Goal: Task Accomplishment & Management: Manage account settings

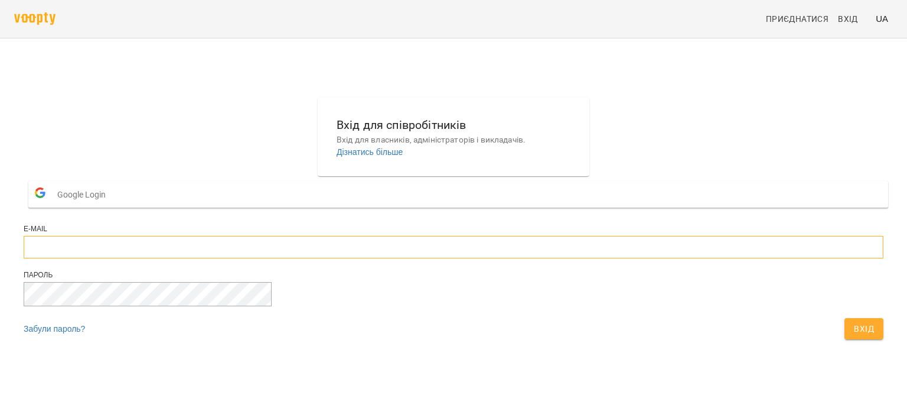
type input "**********"
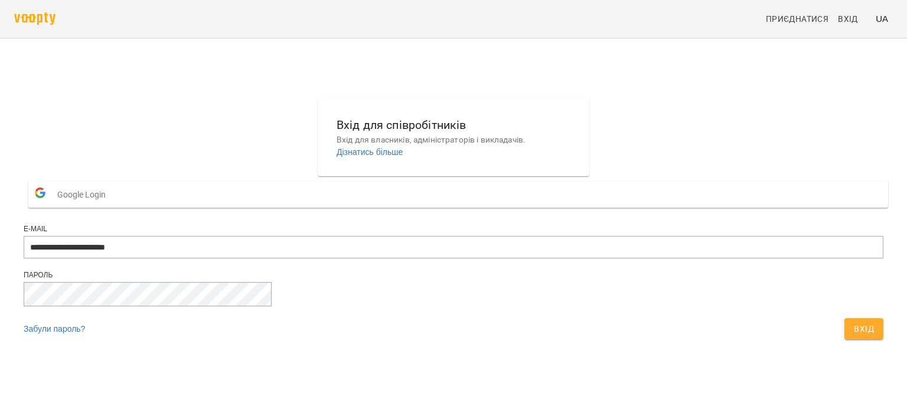
click at [854, 335] on span "Вхід" at bounding box center [864, 328] width 20 height 14
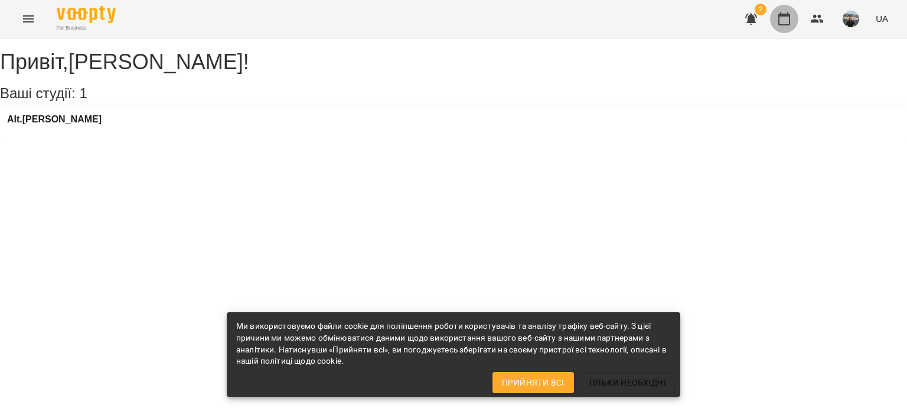
click at [784, 18] on icon "button" at bounding box center [784, 19] width 14 height 14
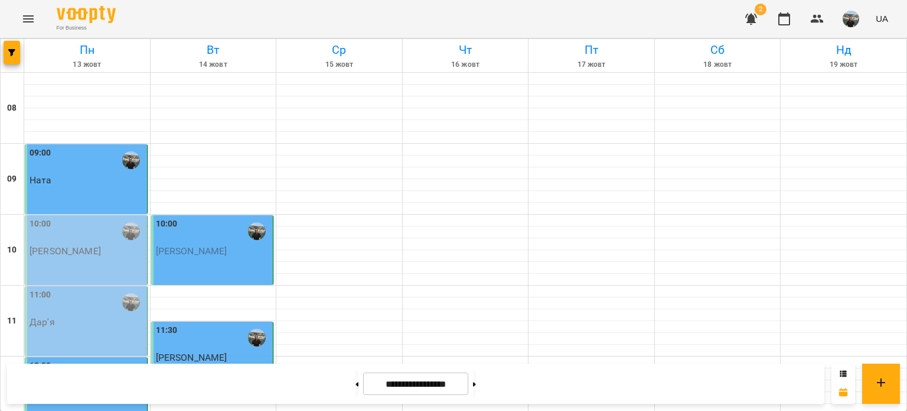
scroll to position [413, 0]
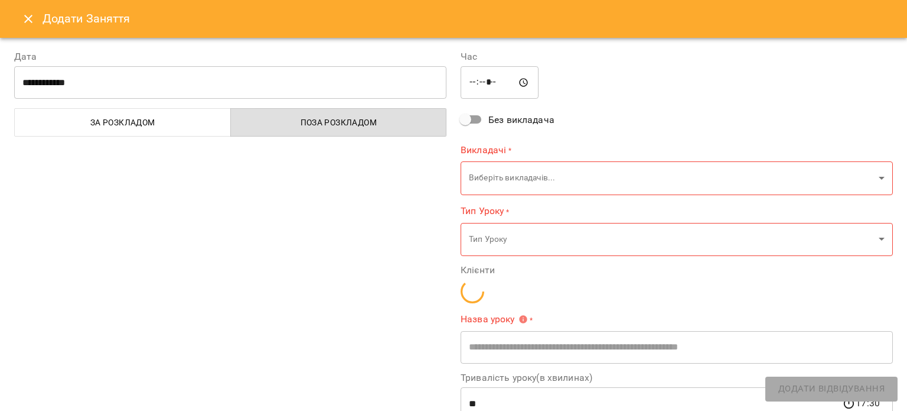
type input "**********"
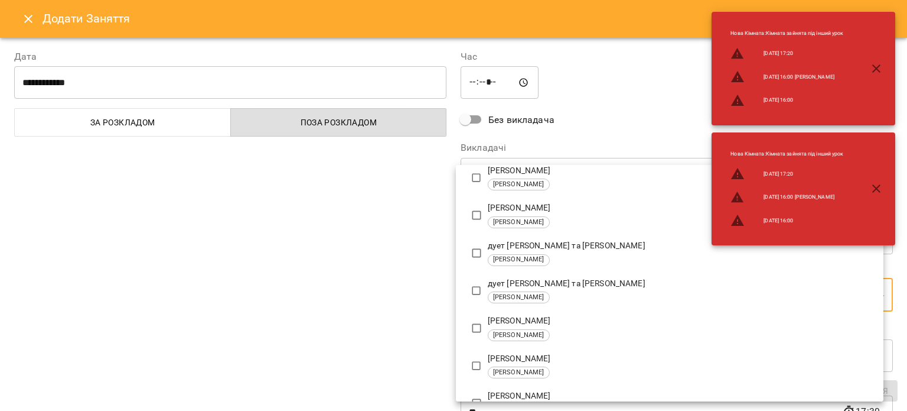
scroll to position [118, 0]
type input "**********"
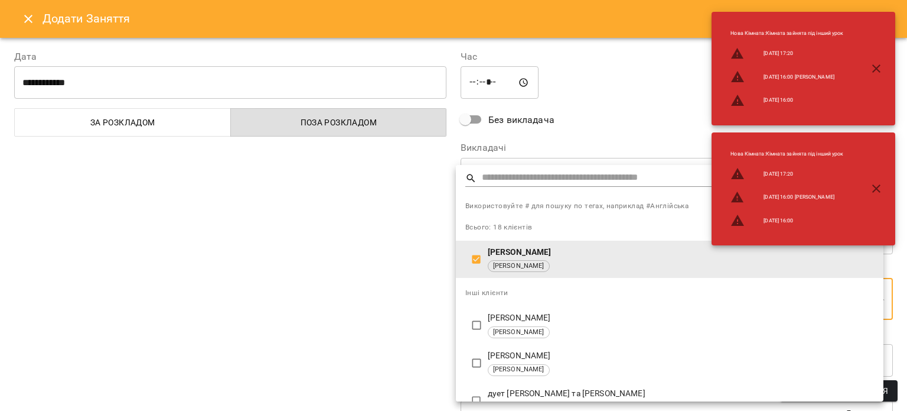
click at [610, 129] on div at bounding box center [453, 205] width 907 height 411
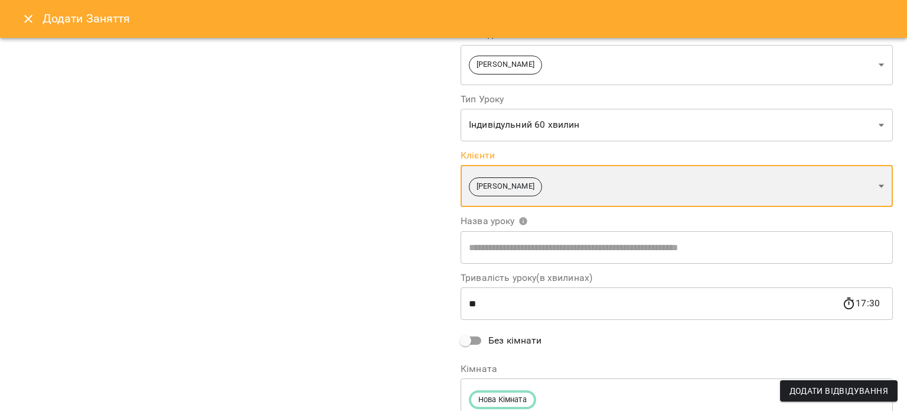
scroll to position [162, 0]
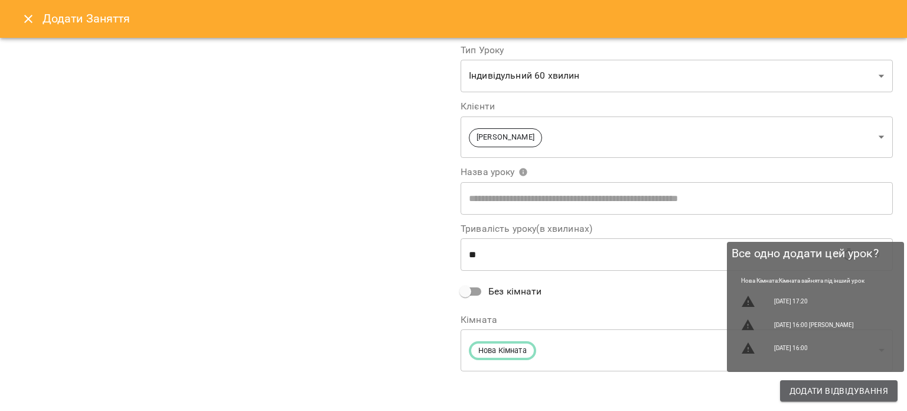
click at [832, 386] on span "Додати Відвідування" at bounding box center [839, 390] width 99 height 14
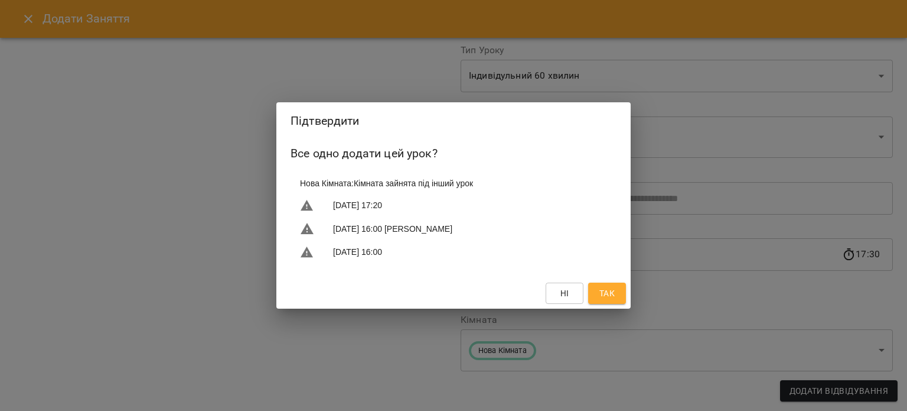
click at [606, 295] on span "Так" at bounding box center [607, 293] width 15 height 14
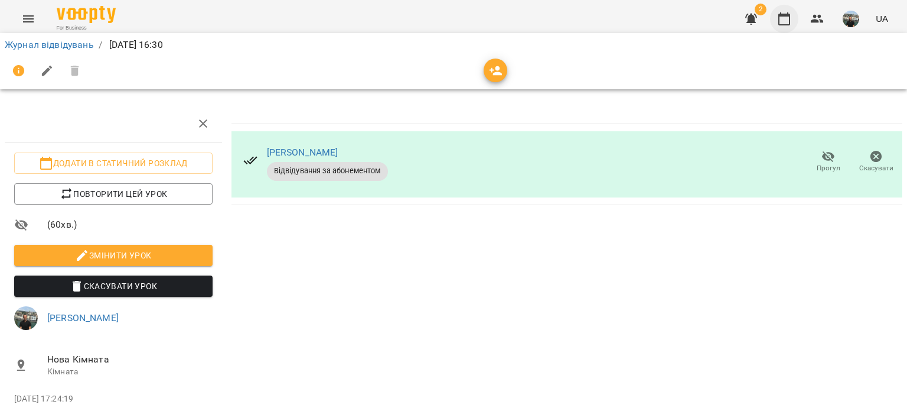
click at [785, 17] on icon "button" at bounding box center [784, 19] width 14 height 14
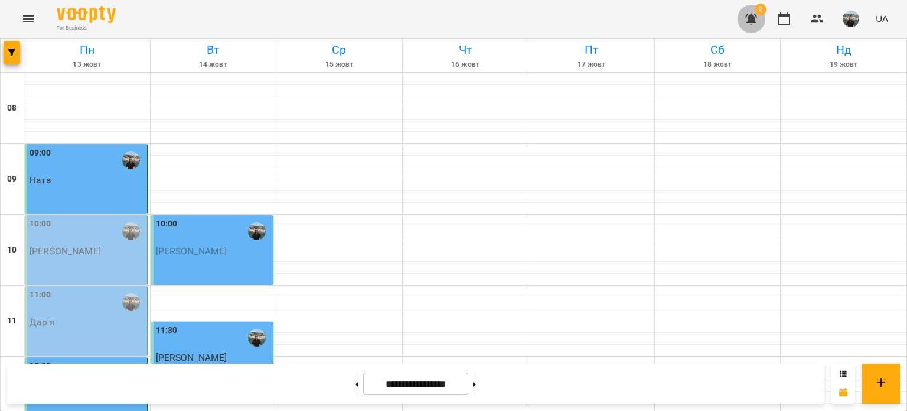
click at [755, 16] on icon "button" at bounding box center [751, 19] width 12 height 11
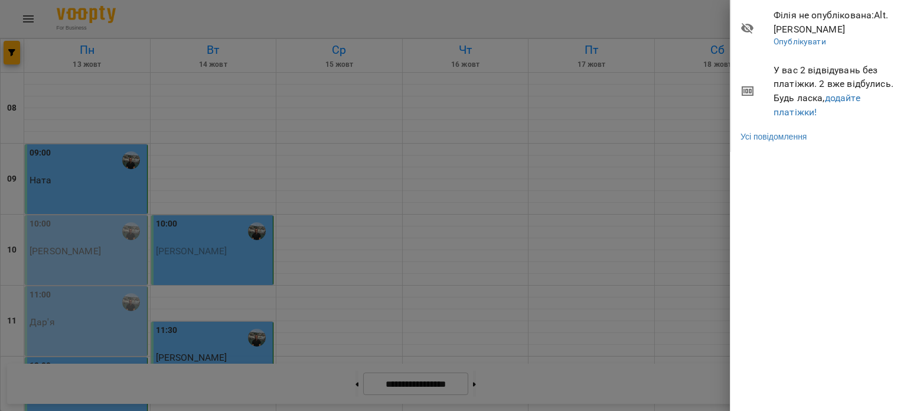
click at [639, 118] on div at bounding box center [453, 205] width 907 height 411
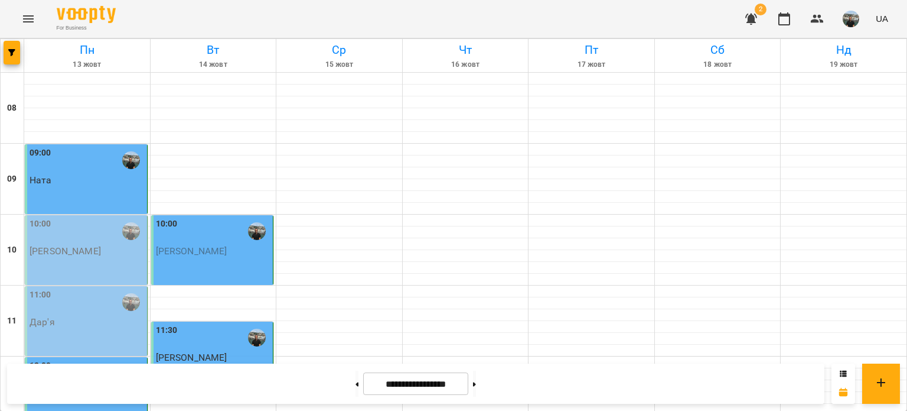
click at [850, 19] on img "button" at bounding box center [851, 19] width 17 height 17
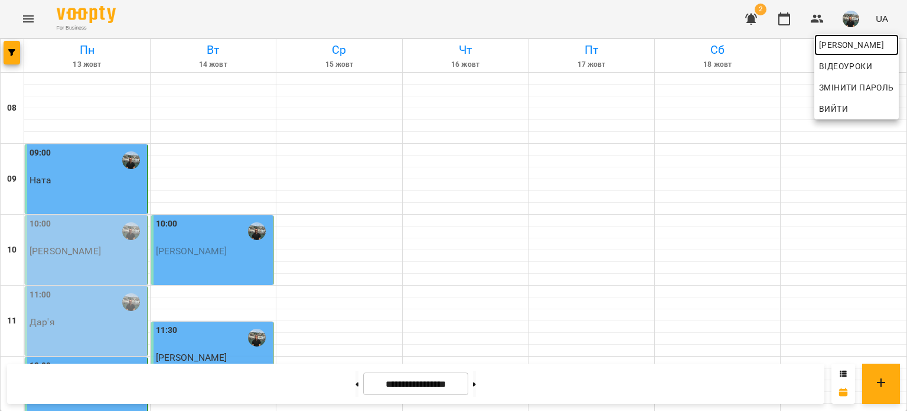
click at [831, 45] on span "Юрій" at bounding box center [856, 45] width 75 height 14
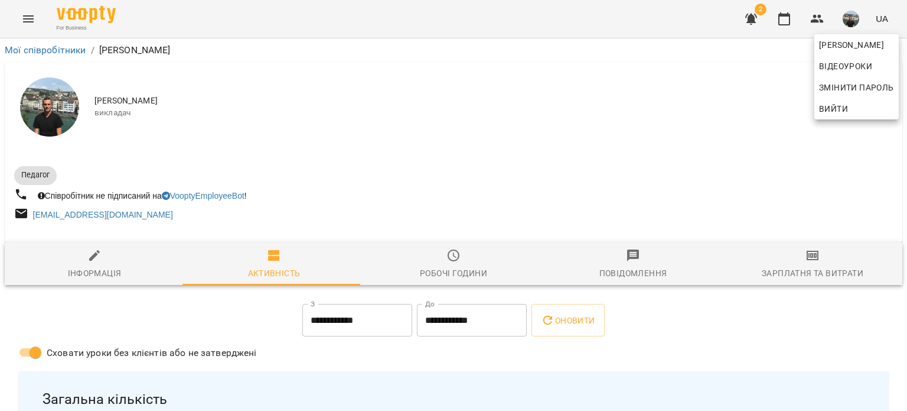
drag, startPoint x: 903, startPoint y: 64, endPoint x: 903, endPoint y: 78, distance: 13.6
click at [903, 78] on div at bounding box center [453, 205] width 907 height 411
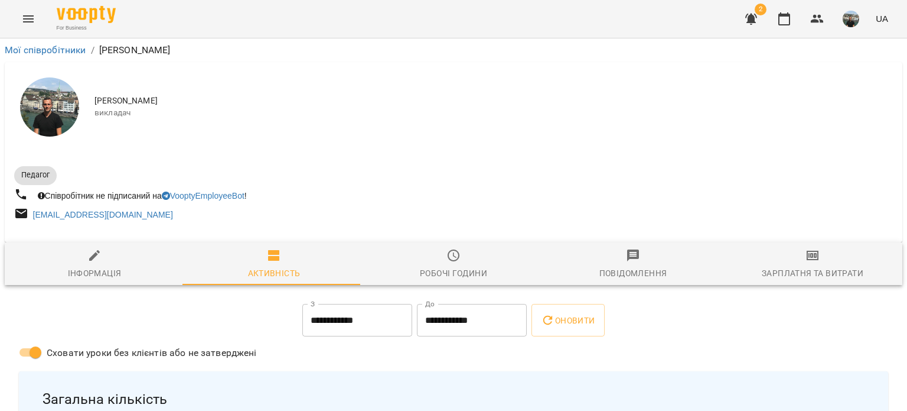
click at [849, 18] on img "button" at bounding box center [851, 19] width 17 height 17
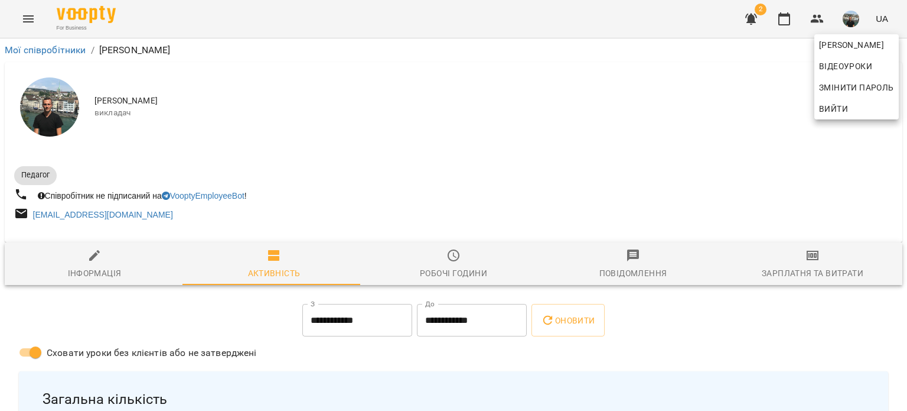
click at [833, 105] on span "Вийти" at bounding box center [833, 109] width 29 height 14
